Goal: Browse casually: Explore the website without a specific task or goal

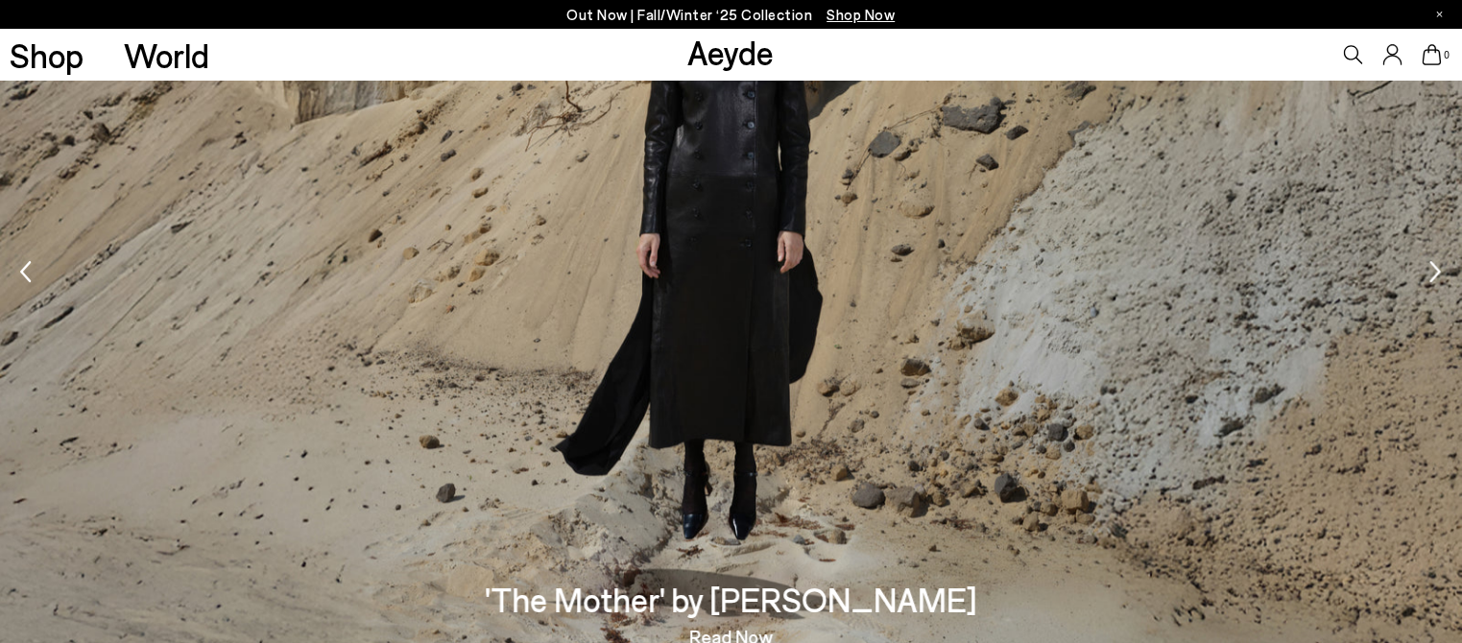
scroll to position [2514, 0]
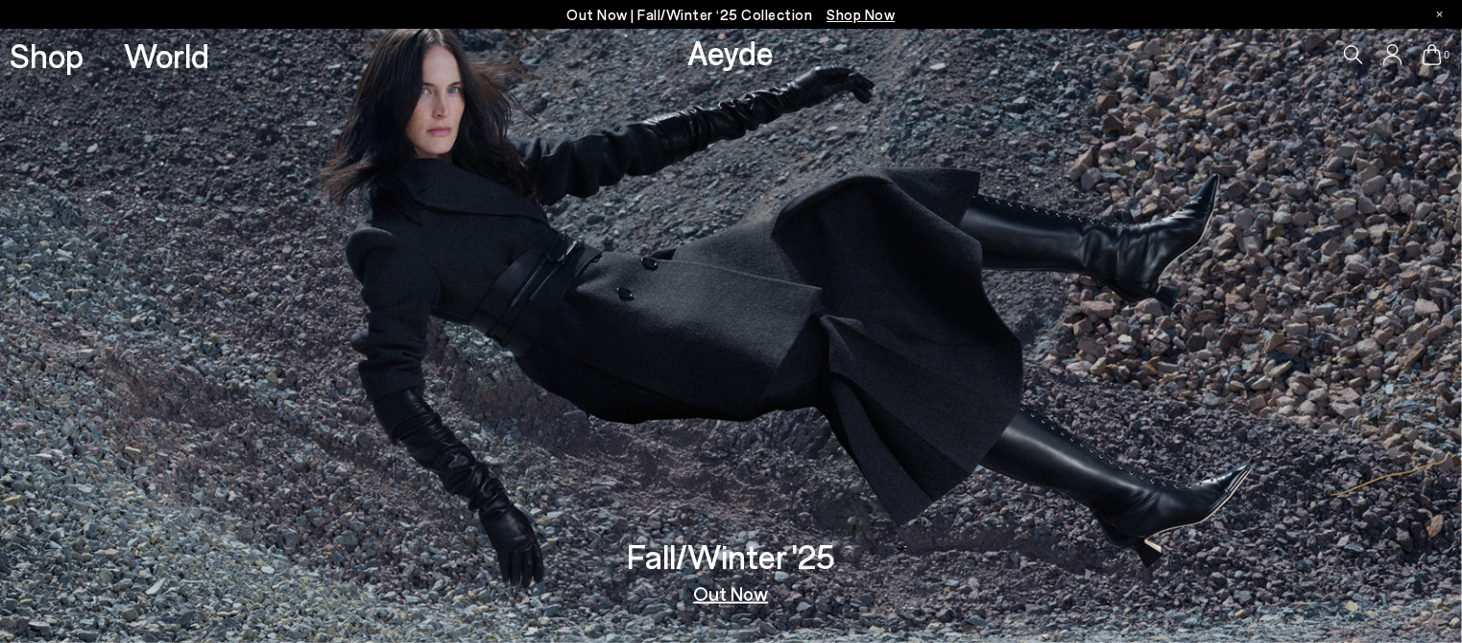
click at [853, 9] on span "Shop Now" at bounding box center [862, 14] width 68 height 17
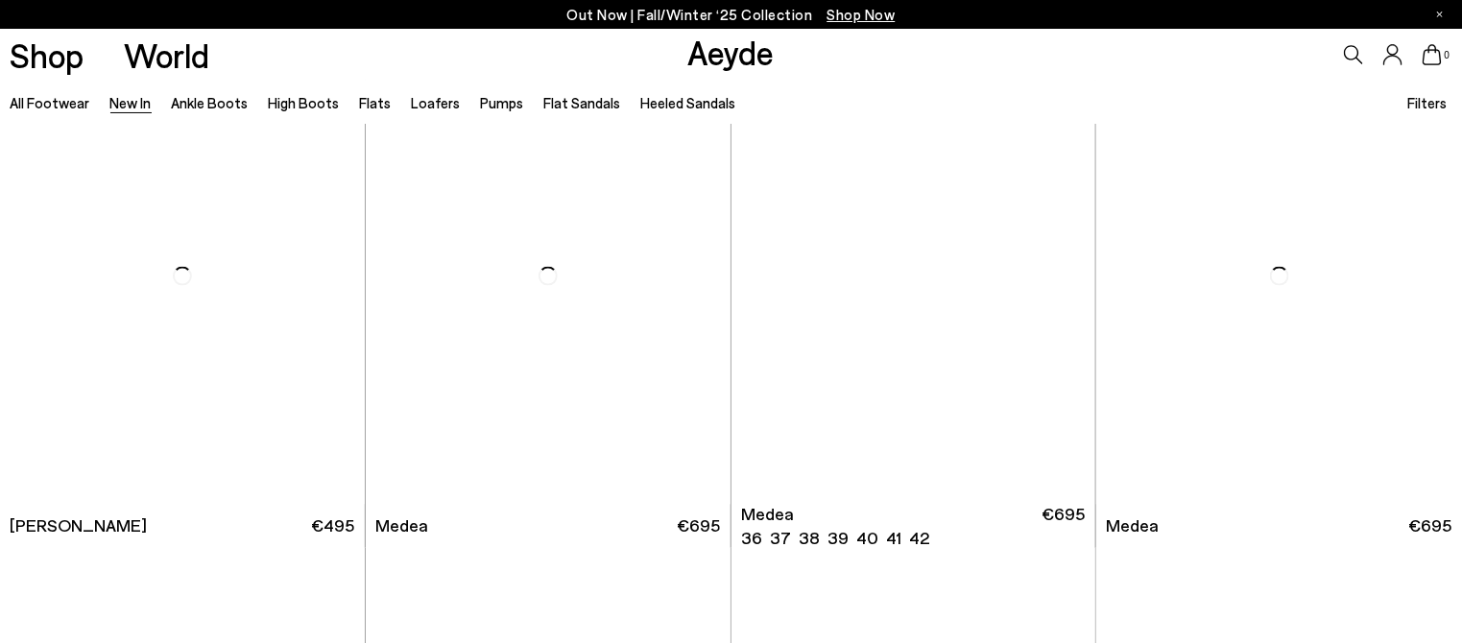
scroll to position [1800, 0]
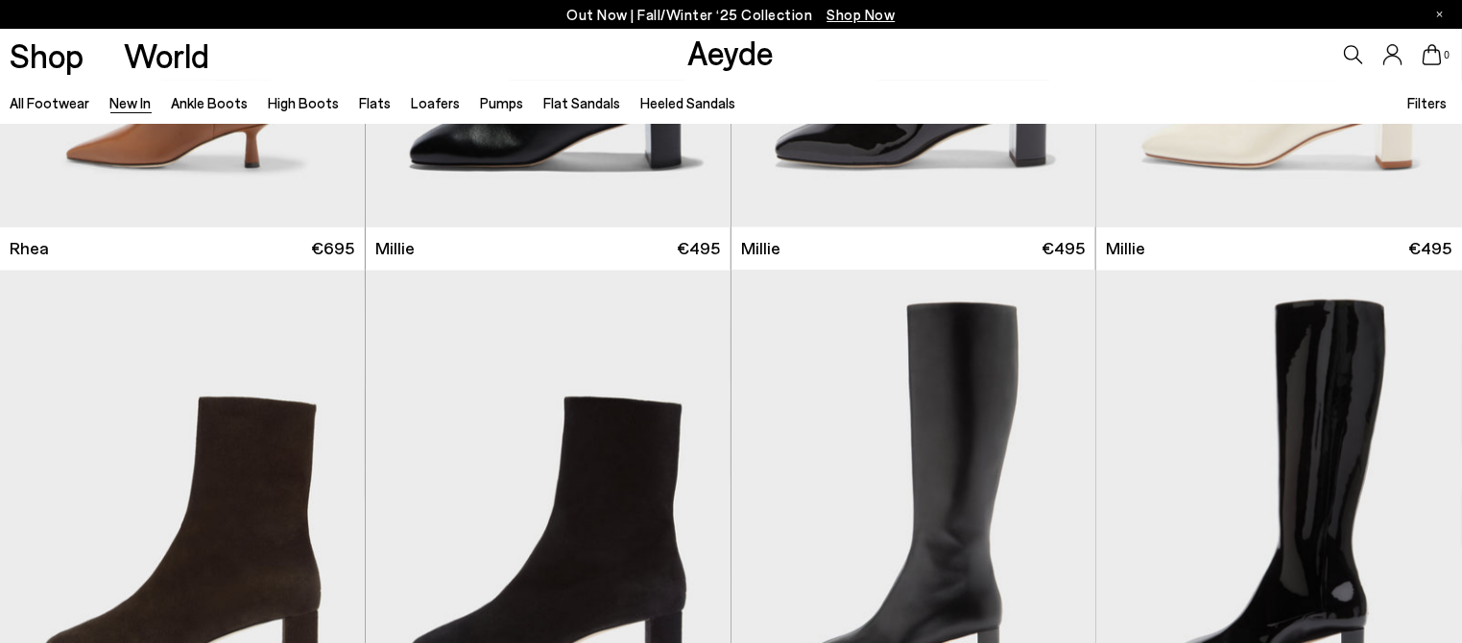
scroll to position [4561, 0]
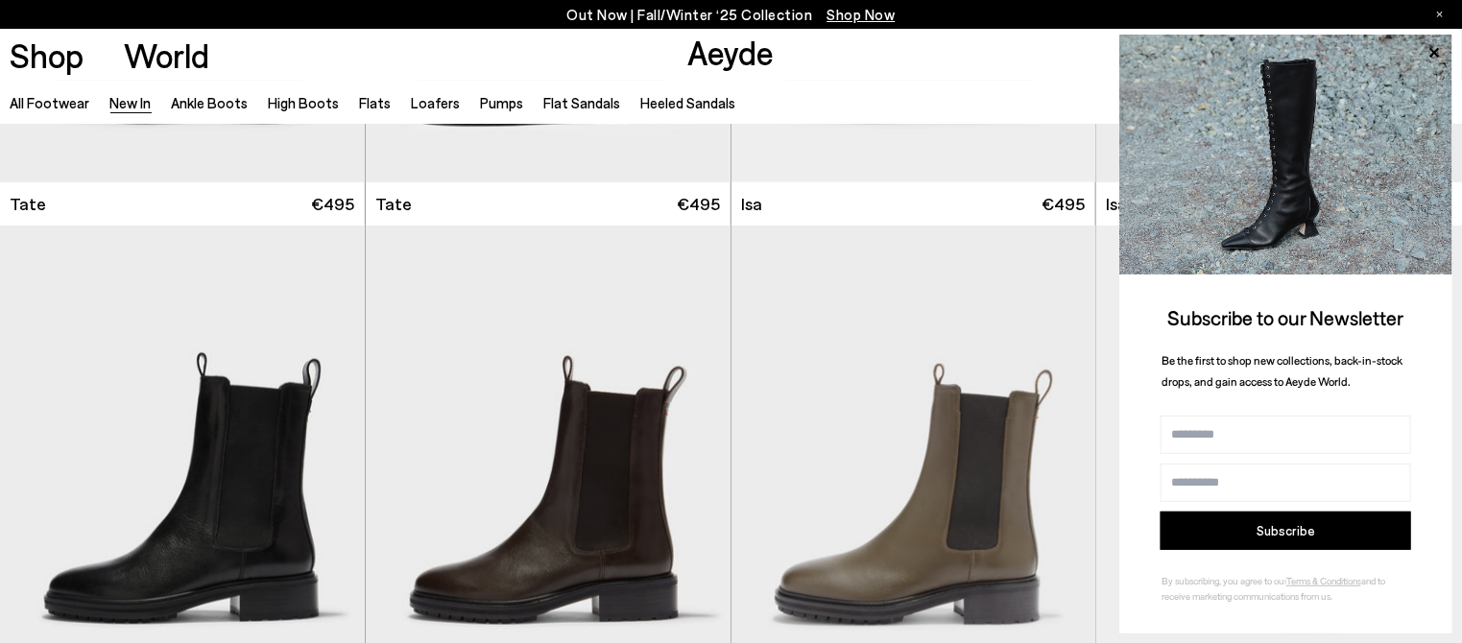
scroll to position [10081, 0]
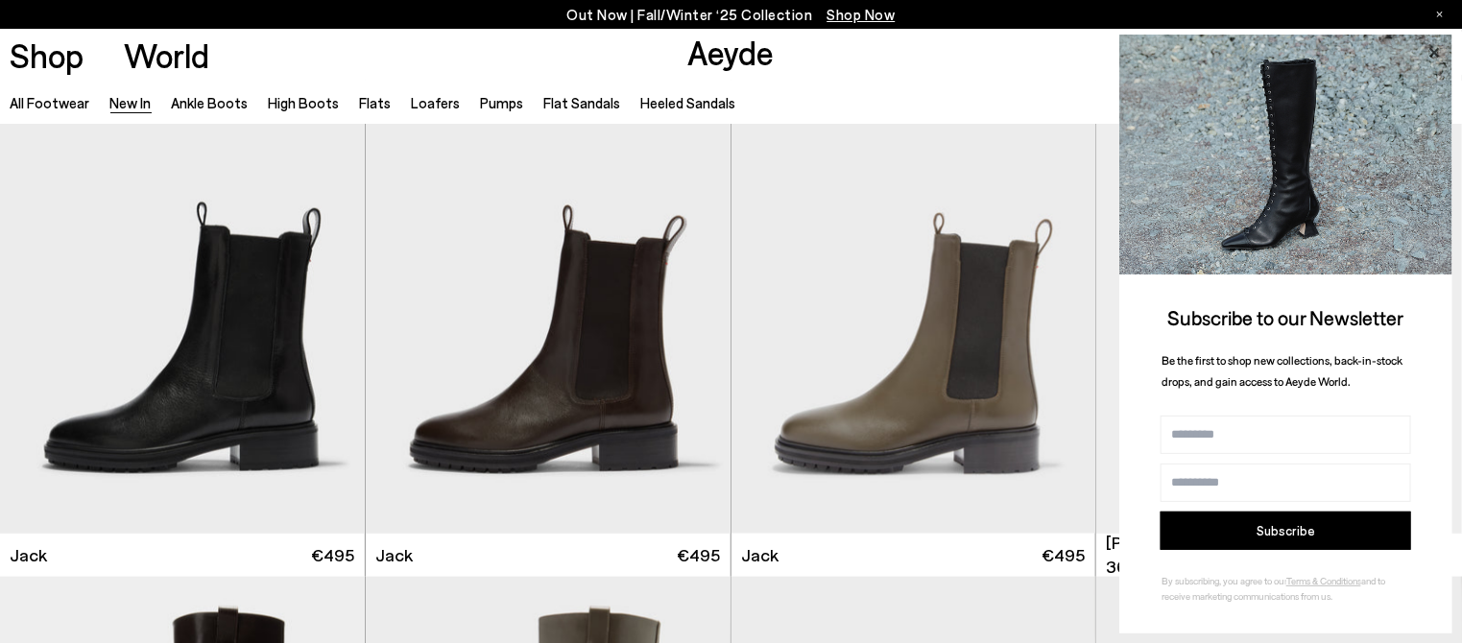
click at [1436, 48] on icon at bounding box center [1434, 52] width 25 height 25
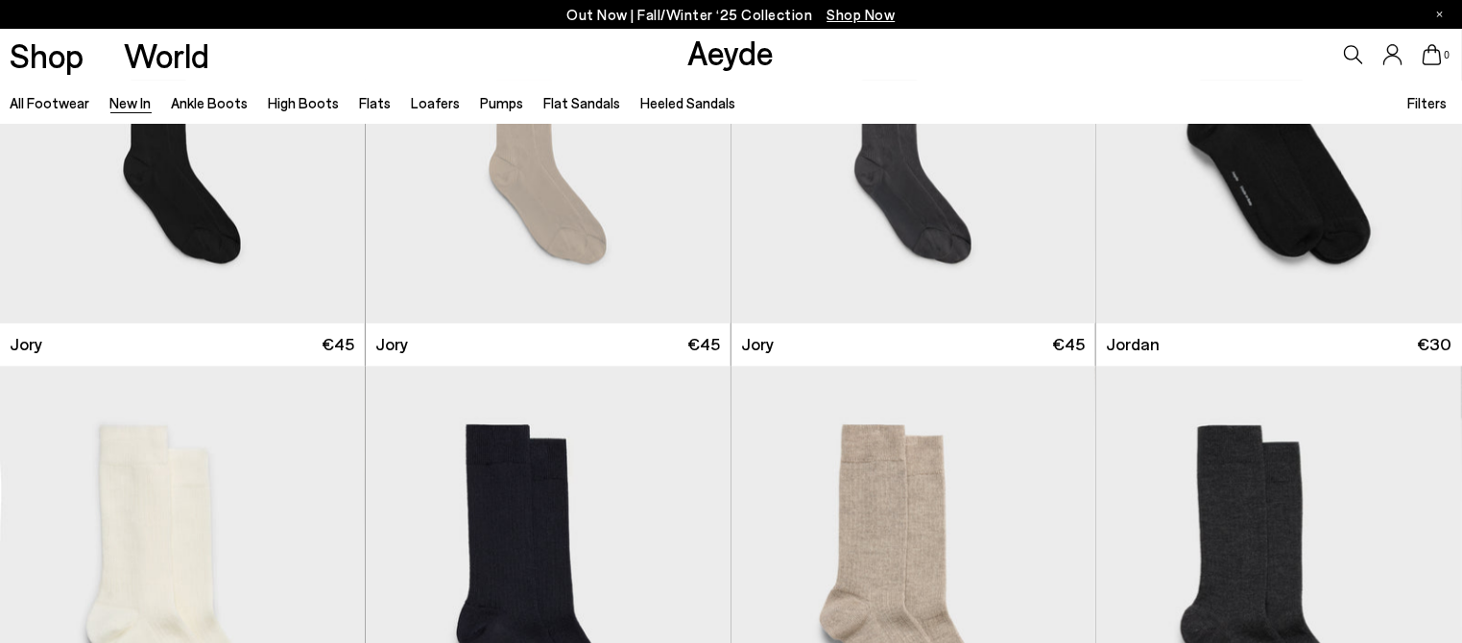
scroll to position [14413, 0]
